Goal: Task Accomplishment & Management: Use online tool/utility

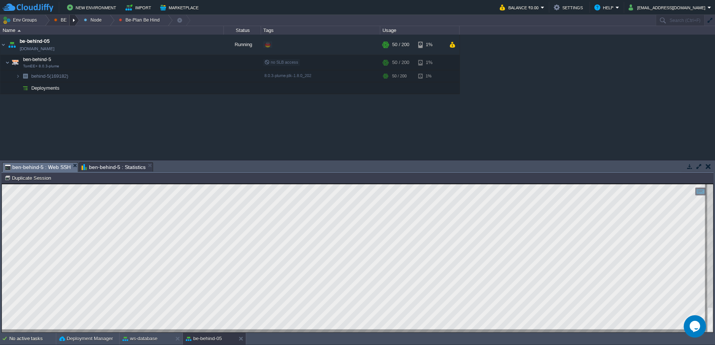
click at [72, 23] on div at bounding box center [75, 20] width 10 height 11
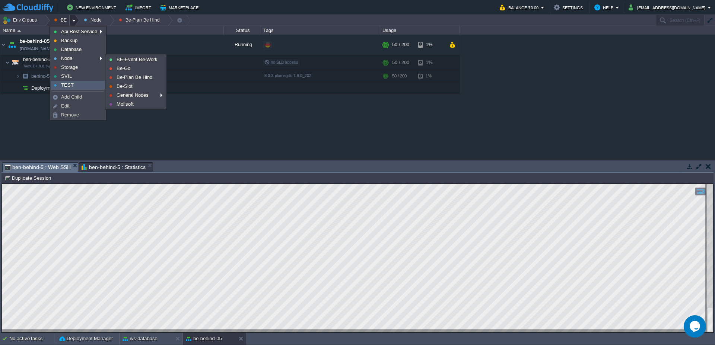
click at [80, 84] on link "TEST" at bounding box center [78, 85] width 54 height 8
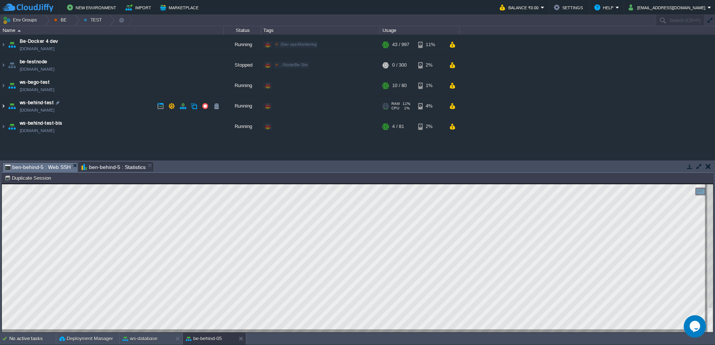
click at [0, 108] on img at bounding box center [3, 106] width 6 height 20
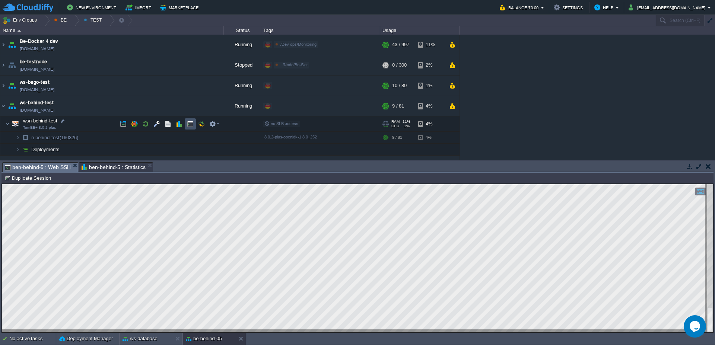
click at [188, 123] on button "button" at bounding box center [190, 124] width 7 height 7
click at [74, 21] on div at bounding box center [75, 20] width 10 height 11
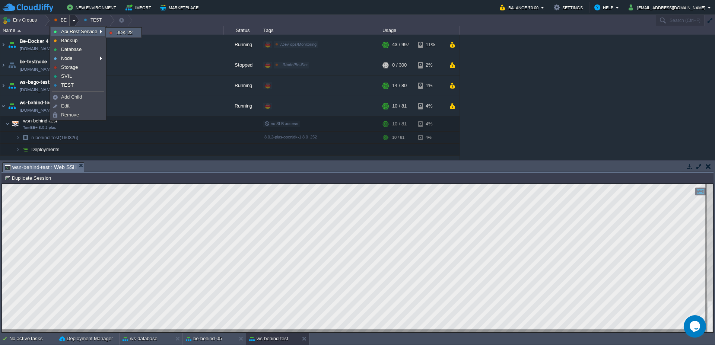
click at [121, 33] on span "JDK-22" at bounding box center [125, 33] width 16 height 6
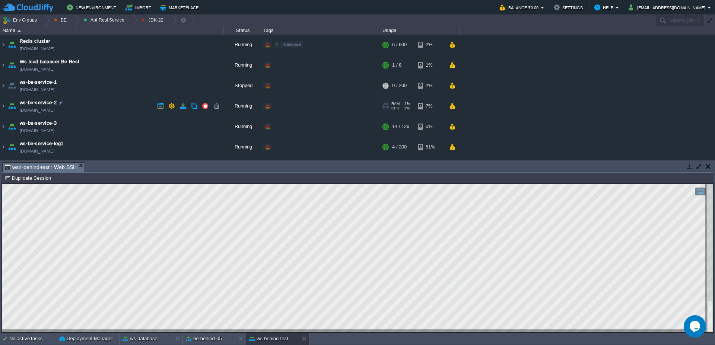
scroll to position [18, 0]
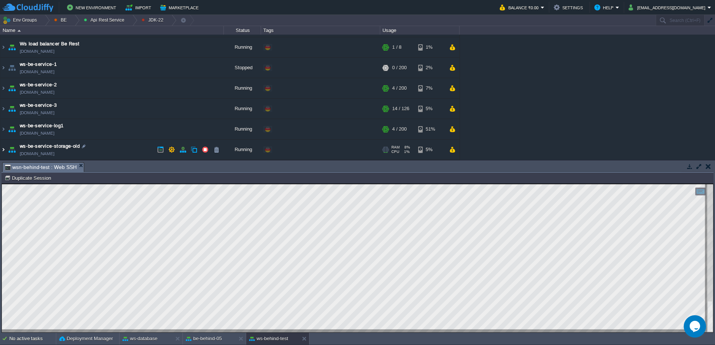
click at [1, 146] on img at bounding box center [3, 150] width 6 height 20
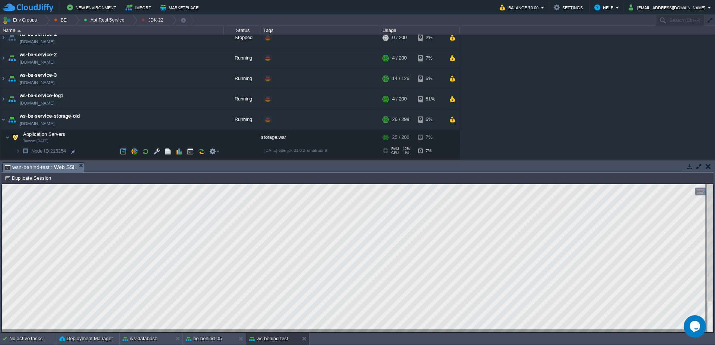
scroll to position [84, 0]
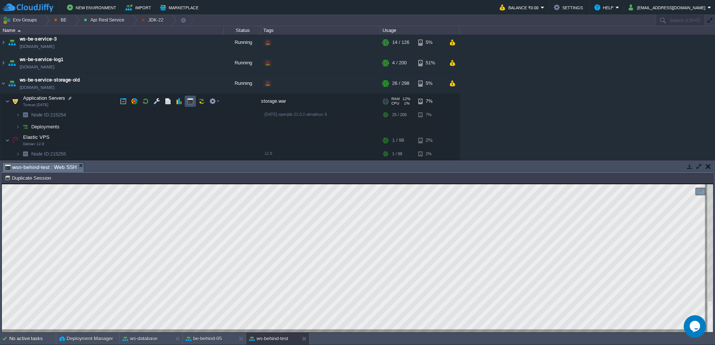
click at [191, 101] on button "button" at bounding box center [190, 101] width 7 height 7
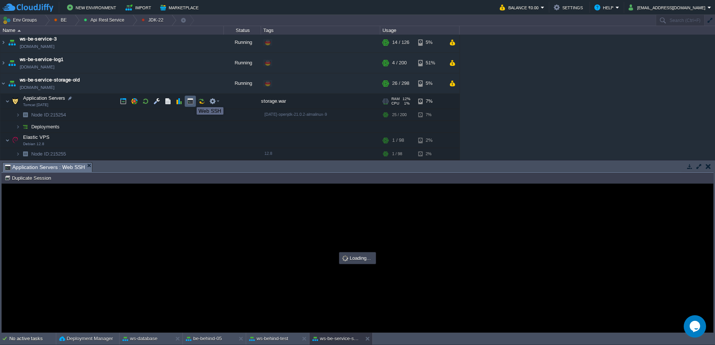
scroll to position [0, 0]
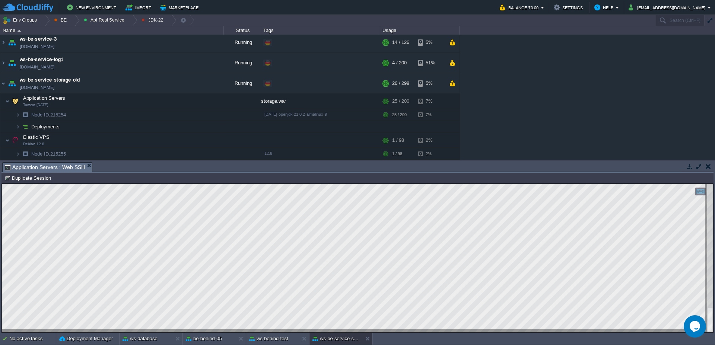
type textarea "BSWRestServices"
click at [1, 83] on img at bounding box center [3, 83] width 6 height 20
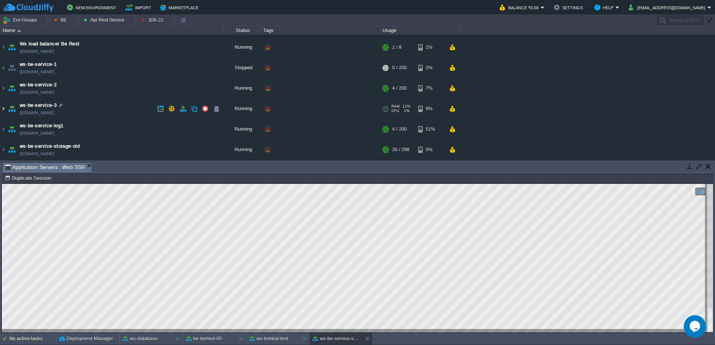
click at [0, 109] on img at bounding box center [3, 109] width 6 height 20
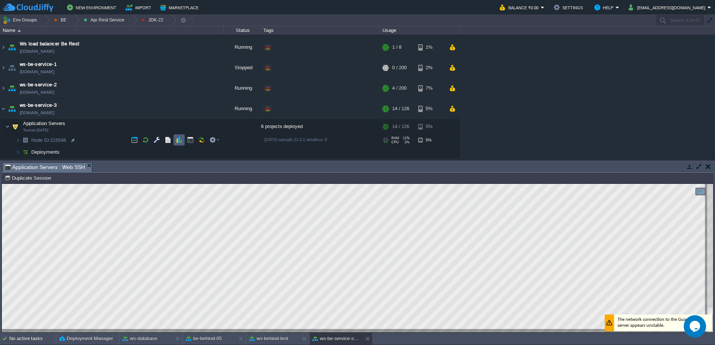
click at [177, 141] on button "button" at bounding box center [179, 140] width 7 height 7
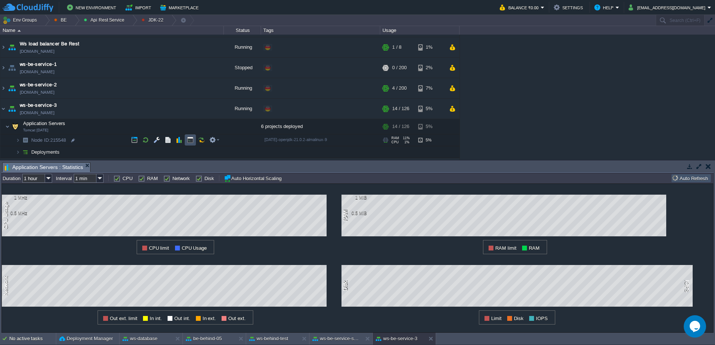
click at [189, 141] on button "button" at bounding box center [190, 140] width 7 height 7
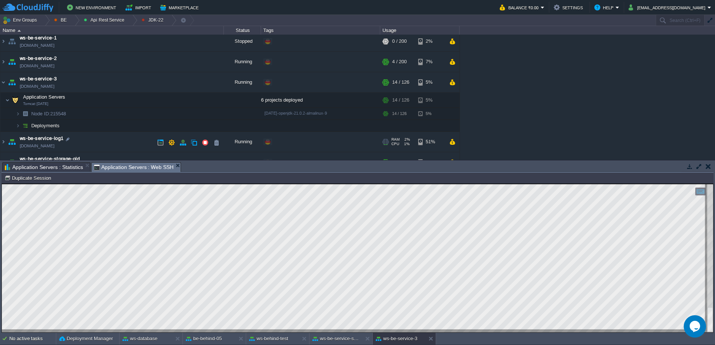
scroll to position [57, 0]
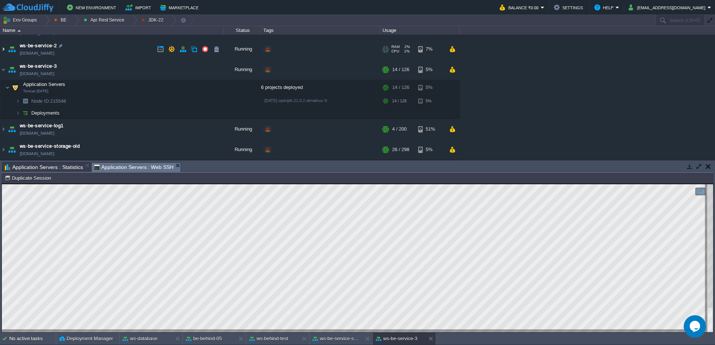
click at [2, 50] on img at bounding box center [3, 49] width 6 height 20
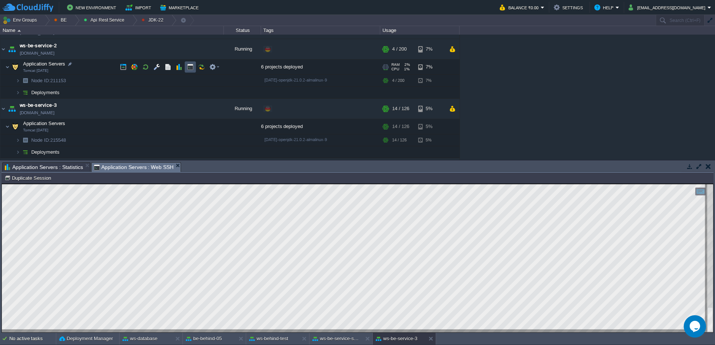
click at [188, 68] on button "button" at bounding box center [190, 67] width 7 height 7
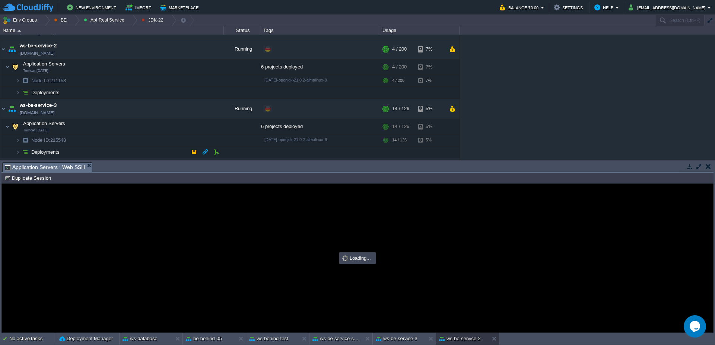
scroll to position [0, 0]
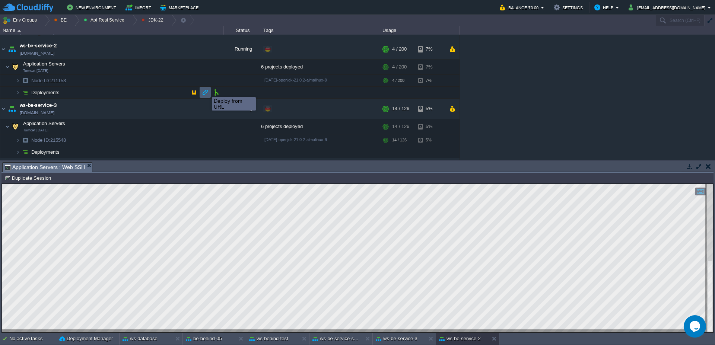
click at [206, 93] on button "button" at bounding box center [205, 92] width 7 height 7
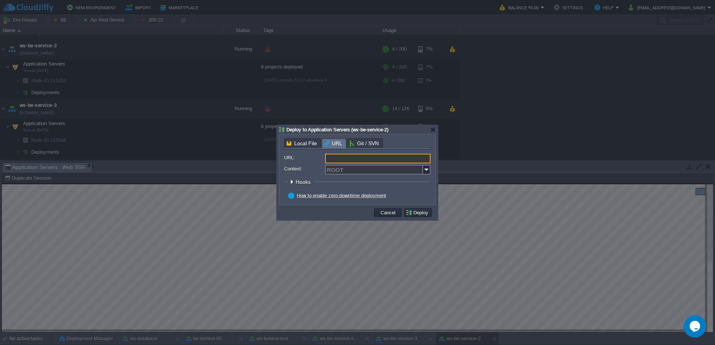
click at [366, 159] on input "URL:" at bounding box center [377, 159] width 105 height 10
type input "[URL][DOMAIN_NAME]"
click at [363, 172] on input "Context:" at bounding box center [374, 170] width 98 height 10
click at [425, 169] on img at bounding box center [426, 170] width 7 height 10
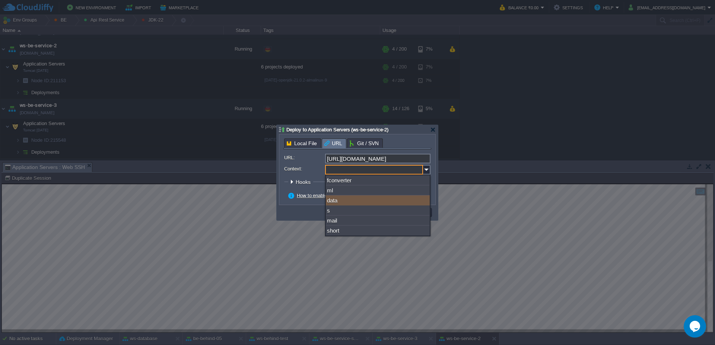
click at [405, 199] on div "data" at bounding box center [378, 200] width 104 height 10
type input "data"
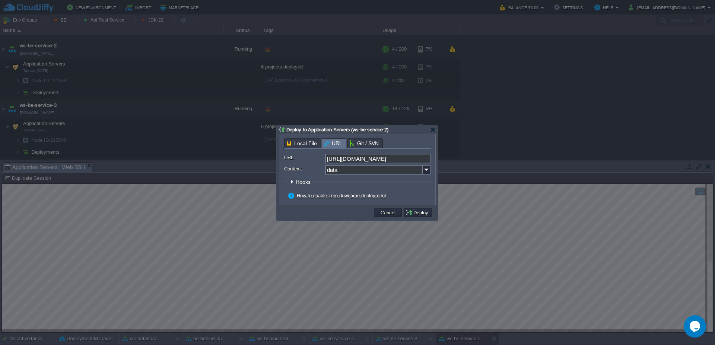
click at [385, 182] on fieldset "Hooks Pre Build Post Pre Deploy Post Pre Update Post" at bounding box center [357, 184] width 146 height 10
click at [425, 214] on button "Deploy" at bounding box center [417, 212] width 25 height 7
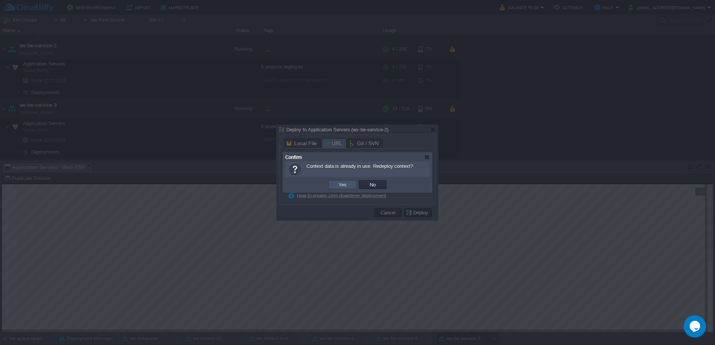
click at [342, 184] on button "Yes" at bounding box center [342, 184] width 13 height 7
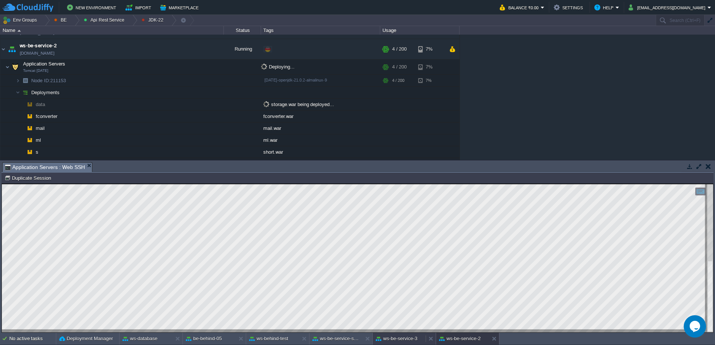
click at [411, 338] on button "ws-be-service-3" at bounding box center [397, 338] width 42 height 7
click at [464, 341] on button "ws-be-service-2" at bounding box center [460, 338] width 42 height 7
click at [3, 54] on img at bounding box center [3, 49] width 6 height 20
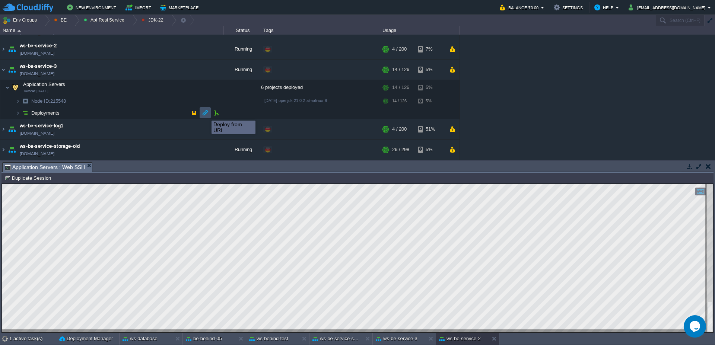
click at [206, 114] on button "button" at bounding box center [205, 112] width 7 height 7
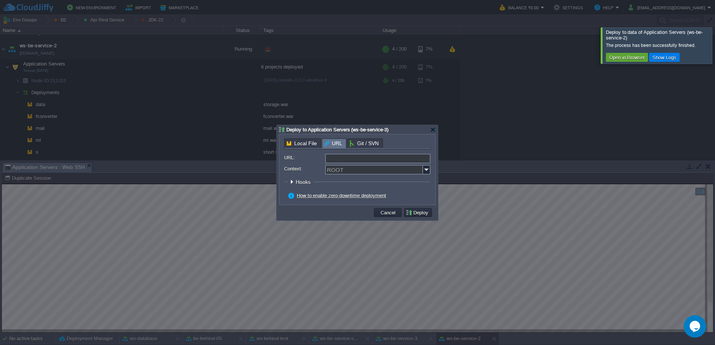
click at [391, 159] on input "URL:" at bounding box center [377, 159] width 105 height 10
type input "[URL][DOMAIN_NAME]"
click at [430, 170] on img at bounding box center [426, 170] width 7 height 10
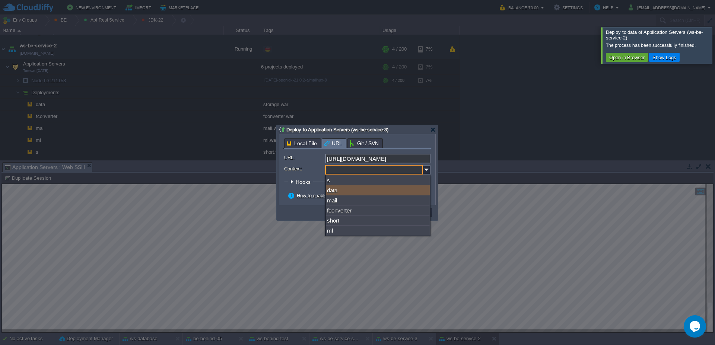
click at [382, 192] on div "data" at bounding box center [378, 190] width 104 height 10
type input "data"
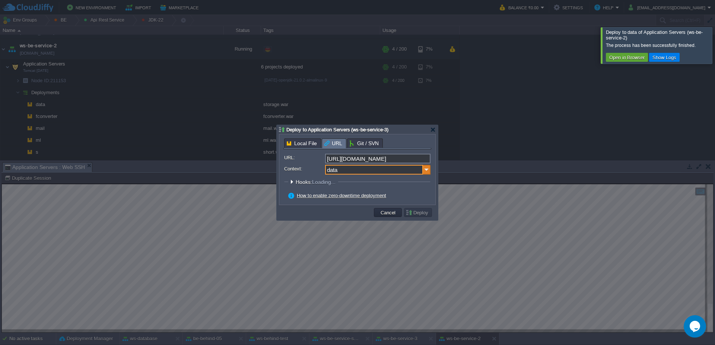
click at [429, 171] on img at bounding box center [426, 170] width 7 height 10
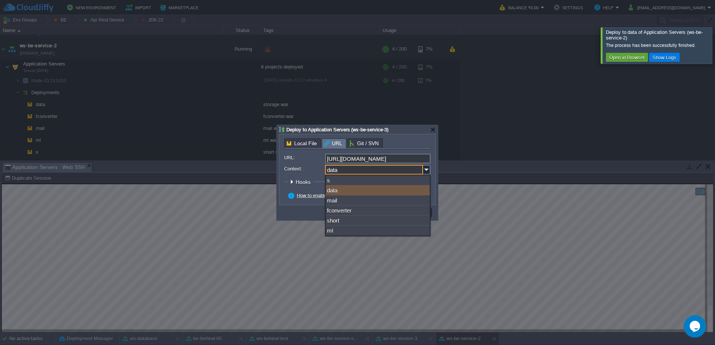
click at [417, 190] on div "data" at bounding box center [378, 190] width 104 height 10
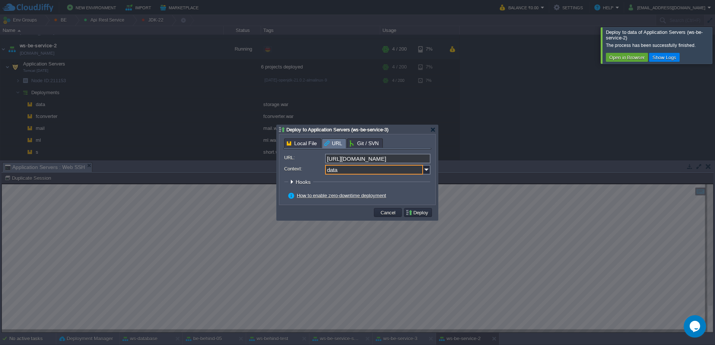
click at [424, 198] on div "How to enable zero-downtime deployment" at bounding box center [359, 195] width 142 height 7
click at [424, 214] on button "Deploy" at bounding box center [417, 212] width 25 height 7
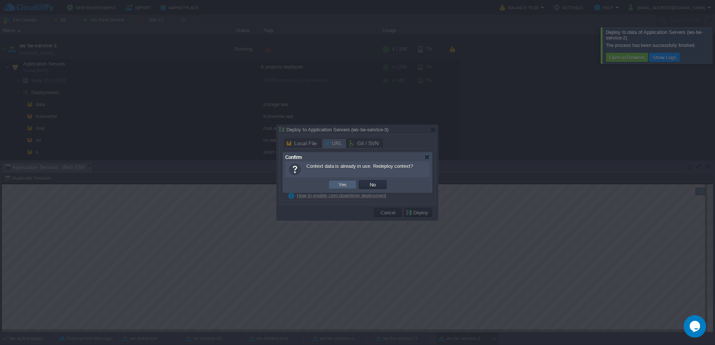
click at [345, 188] on td "Yes" at bounding box center [342, 184] width 28 height 9
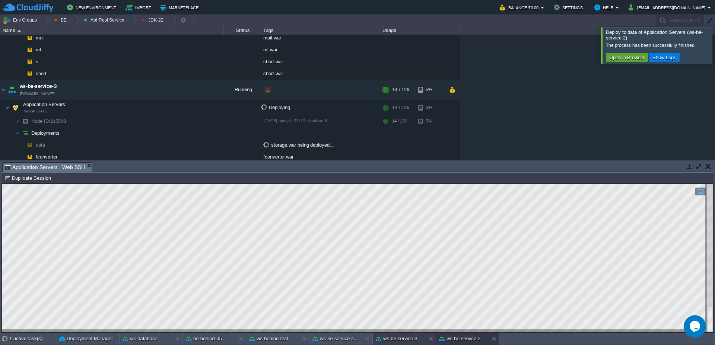
click at [402, 341] on button "ws-be-service-3" at bounding box center [397, 338] width 42 height 7
click at [468, 338] on button "ws-be-service-2" at bounding box center [460, 338] width 42 height 7
click at [407, 338] on button "ws-be-service-3" at bounding box center [397, 338] width 42 height 7
click at [465, 342] on button "ws-be-service-2" at bounding box center [460, 338] width 42 height 7
click at [402, 339] on button "ws-be-service-3" at bounding box center [397, 338] width 42 height 7
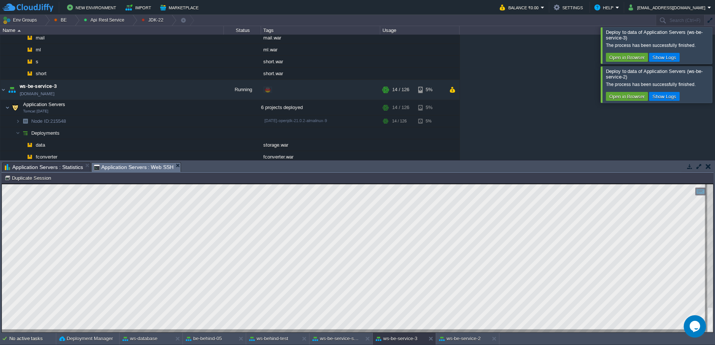
click at [714, 48] on div at bounding box center [724, 45] width 0 height 36
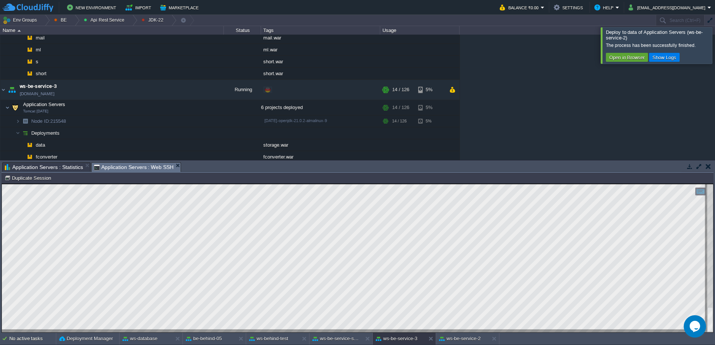
click at [714, 50] on div at bounding box center [724, 45] width 0 height 36
